Goal: Information Seeking & Learning: Compare options

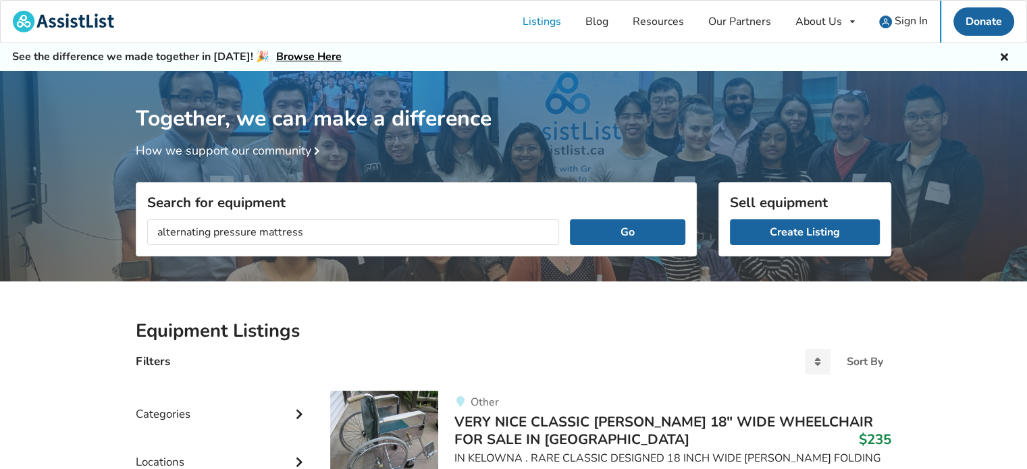
click at [570, 220] on button "Go" at bounding box center [628, 233] width 116 height 26
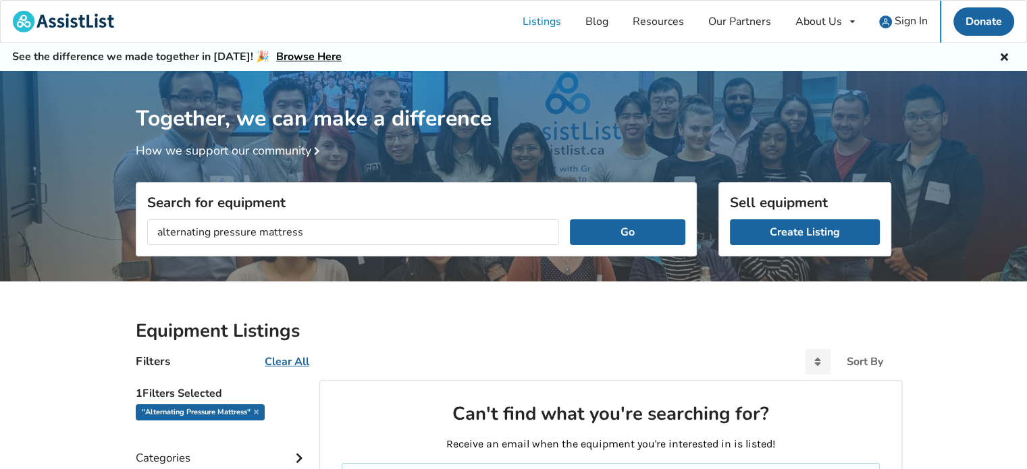
drag, startPoint x: 312, startPoint y: 229, endPoint x: 41, endPoint y: 220, distance: 271.7
click at [41, 224] on div "Together, we can make a difference How we support our community Search for equi…" at bounding box center [513, 413] width 1027 height 684
type input "air mattress"
click at [570, 220] on button "Go" at bounding box center [628, 233] width 116 height 26
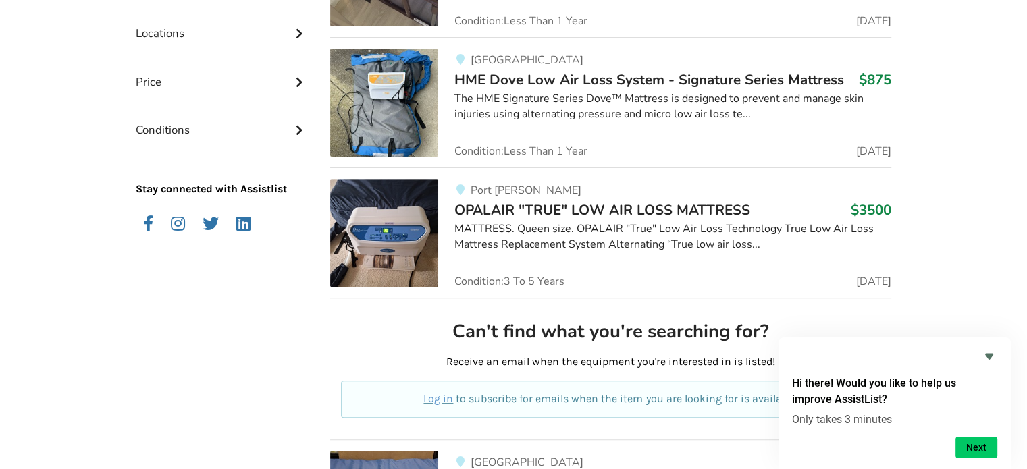
scroll to position [405, 0]
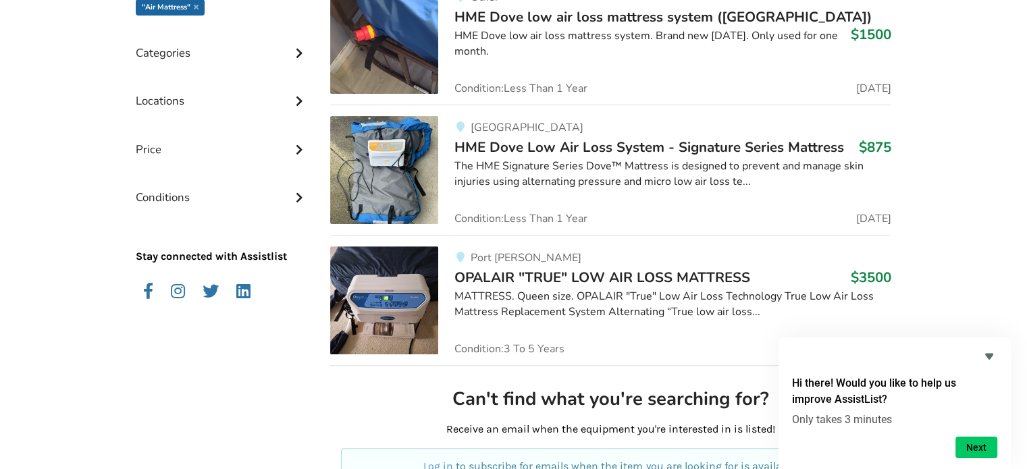
click at [597, 145] on span "HME Dove Low Air Loss System - Signature Series Mattress" at bounding box center [650, 147] width 390 height 19
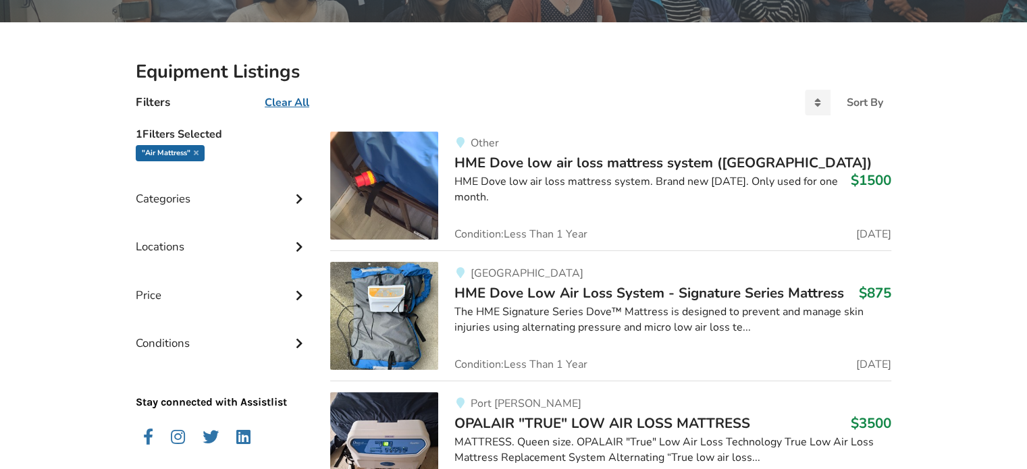
scroll to position [203, 0]
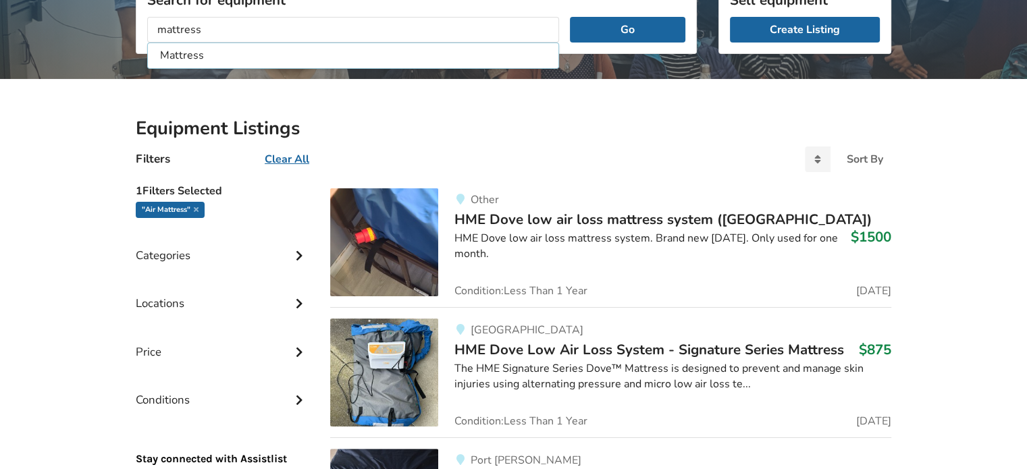
type input "mattress"
click at [570, 17] on button "Go" at bounding box center [628, 30] width 116 height 26
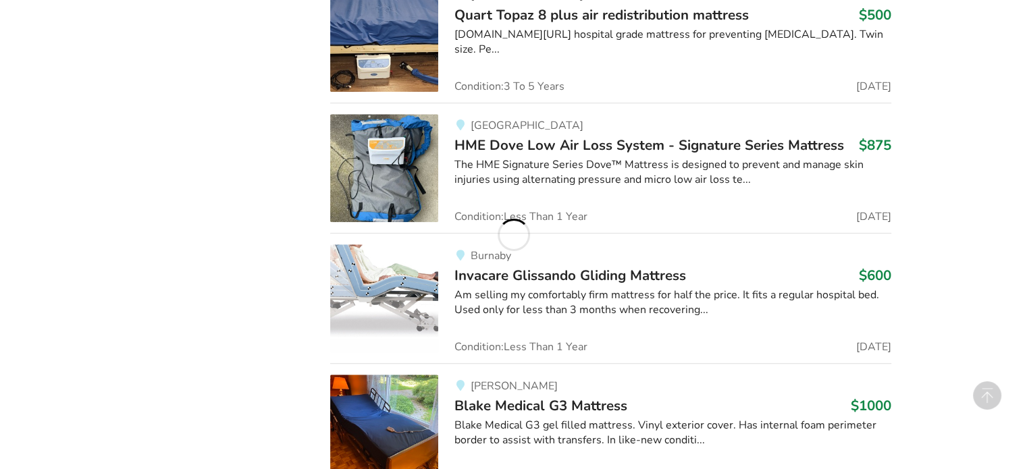
scroll to position [1313, 0]
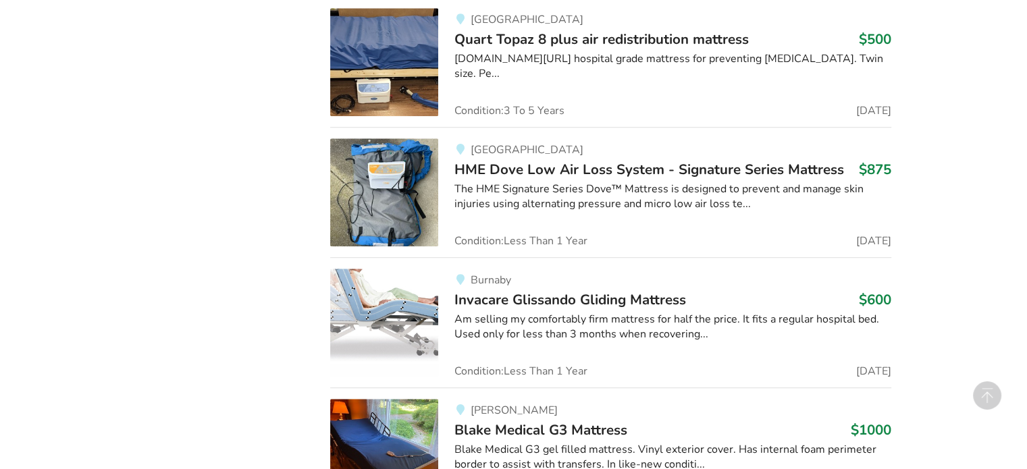
click at [569, 169] on span "HME Dove Low Air Loss System - Signature Series Mattress" at bounding box center [650, 169] width 390 height 19
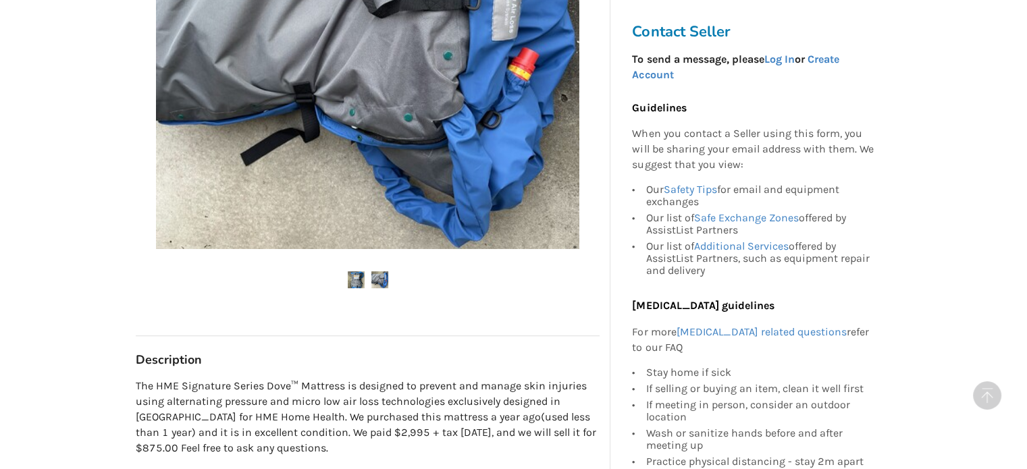
scroll to position [505, 0]
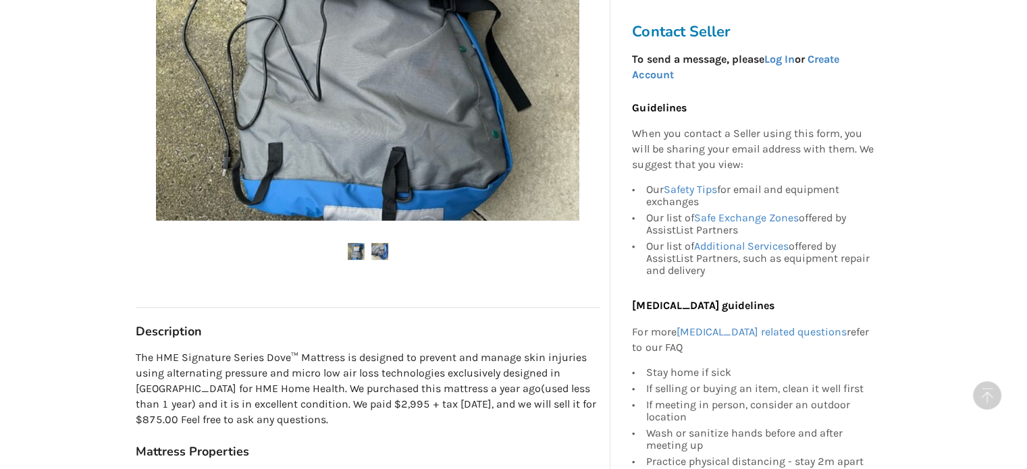
click at [375, 243] on img at bounding box center [380, 251] width 17 height 17
click at [348, 248] on img at bounding box center [356, 251] width 17 height 17
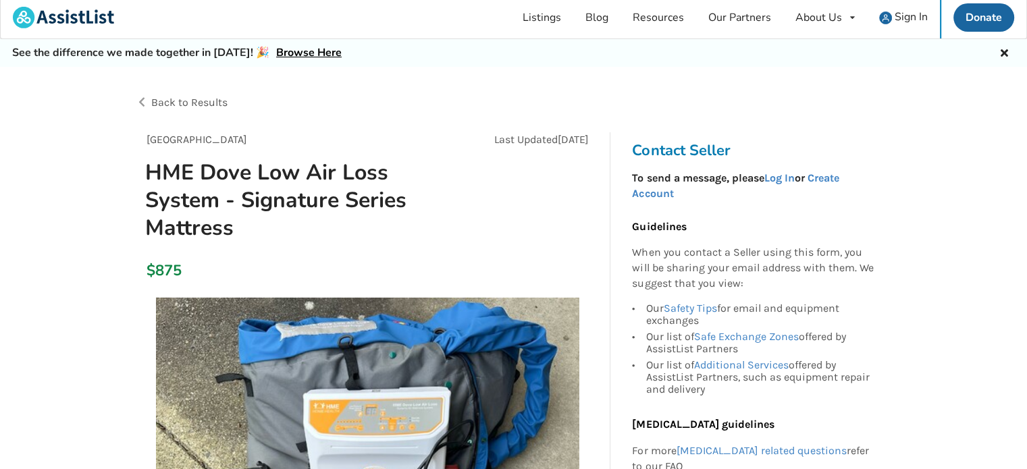
scroll to position [0, 0]
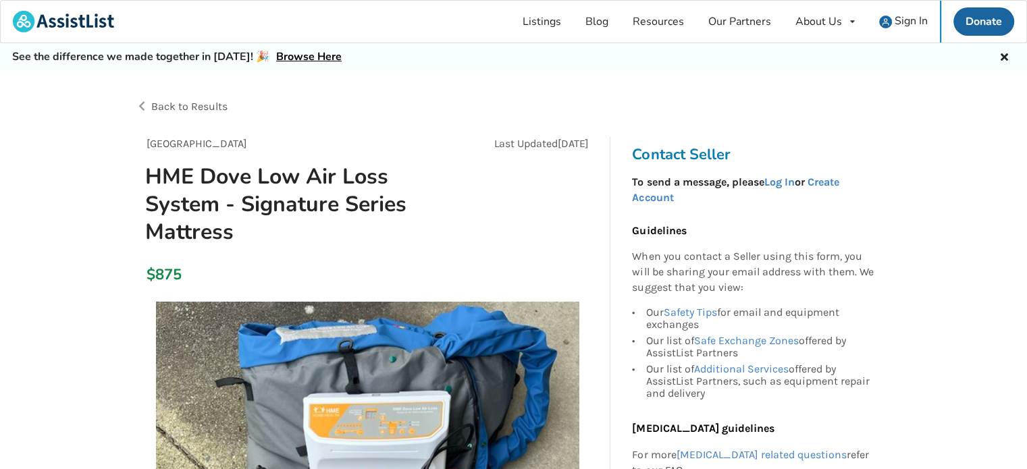
click at [181, 108] on span "Back to Results" at bounding box center [189, 106] width 76 height 13
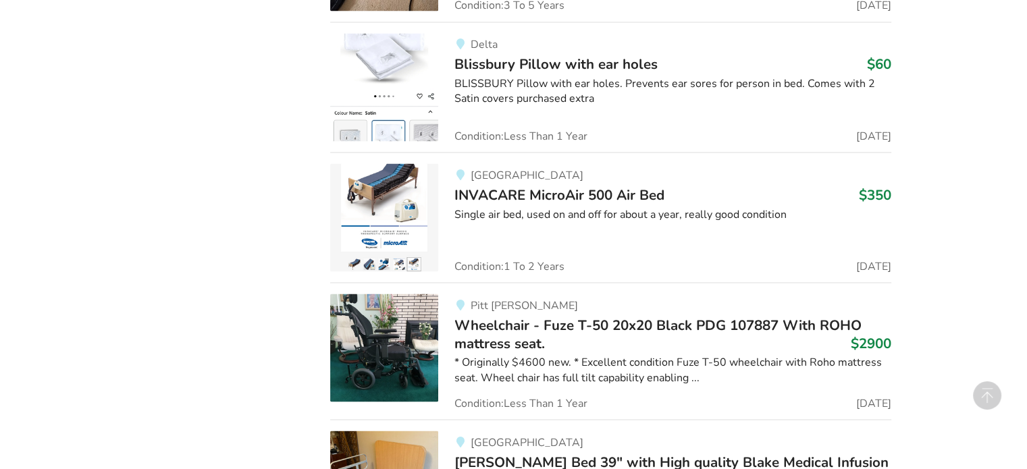
scroll to position [2529, 0]
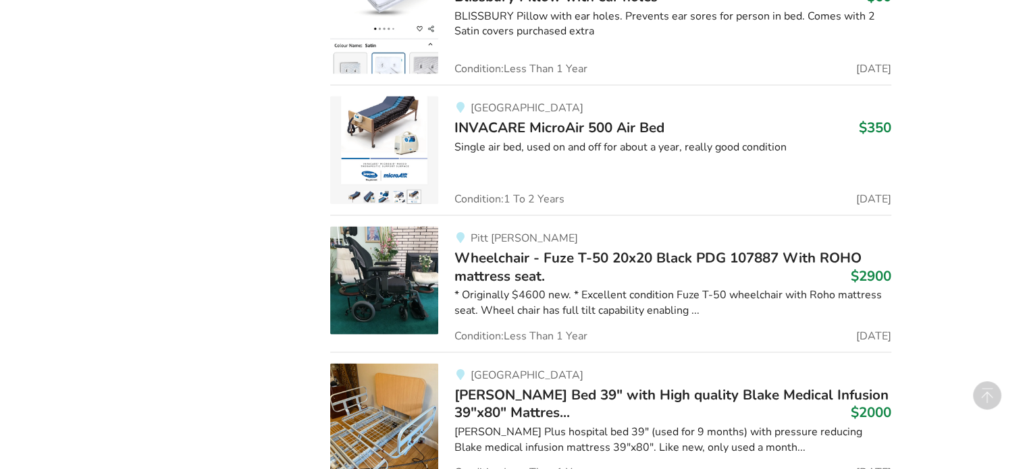
click at [565, 122] on span "INVACARE MicroAir 500 Air Bed" at bounding box center [560, 127] width 210 height 19
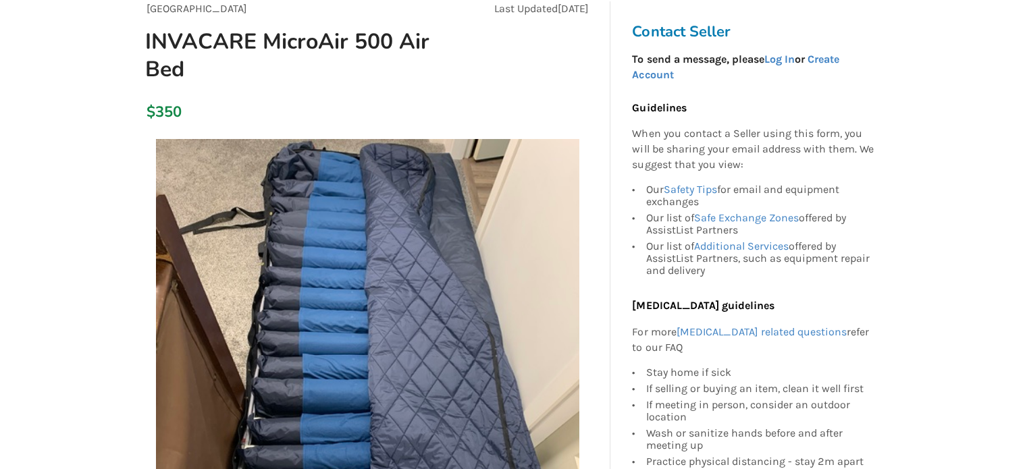
scroll to position [68, 0]
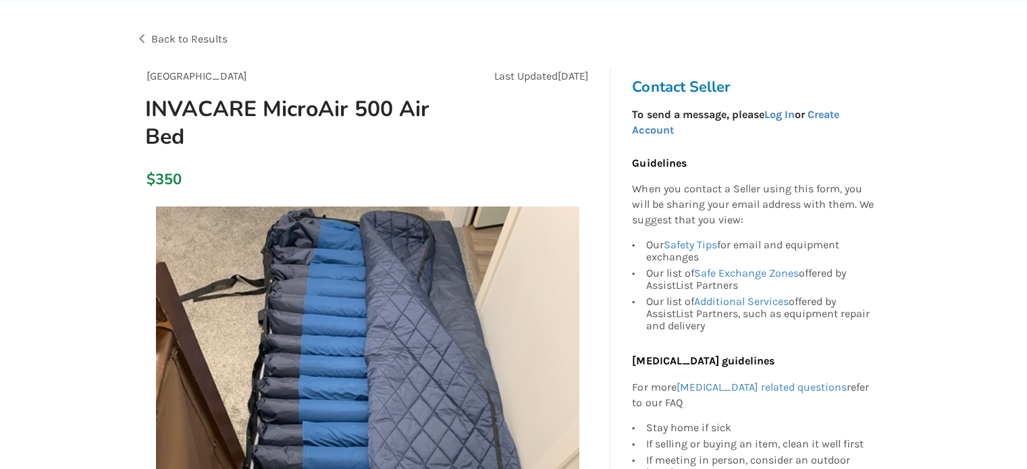
click at [143, 34] on div "Back to Results" at bounding box center [325, 39] width 378 height 38
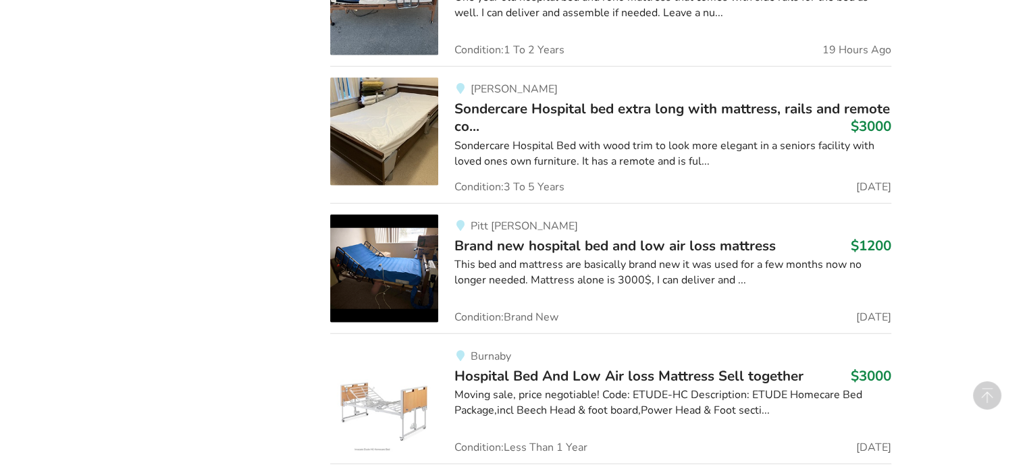
scroll to position [3242, 0]
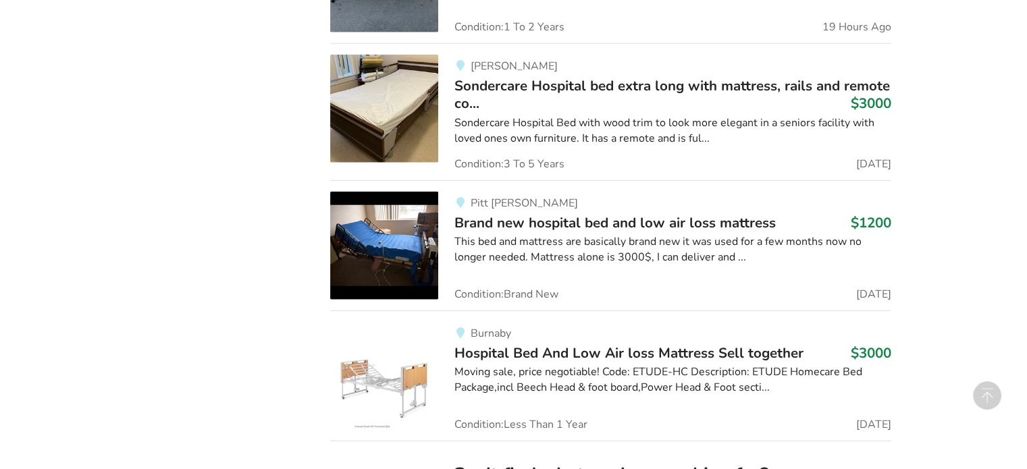
click at [557, 215] on span "Brand new hospital bed and low air loss mattress" at bounding box center [616, 222] width 322 height 19
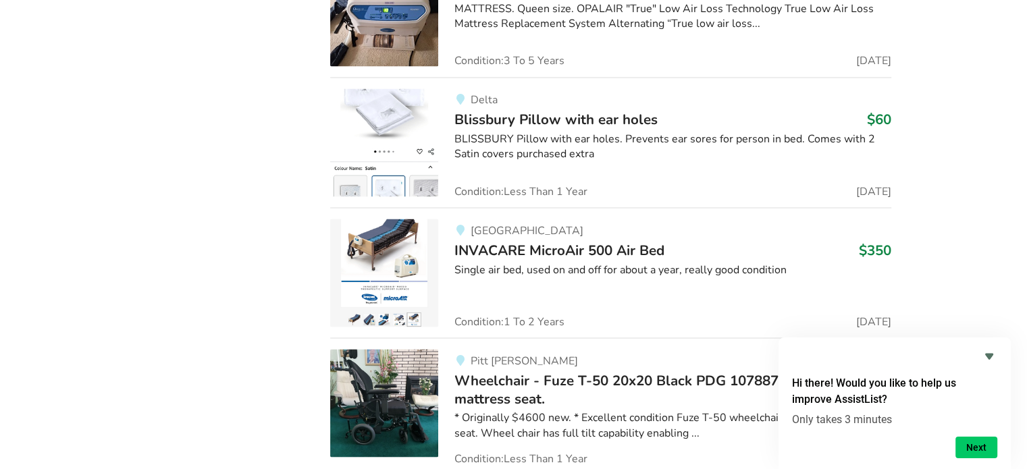
scroll to position [2384, 0]
